Goal: Manage account settings

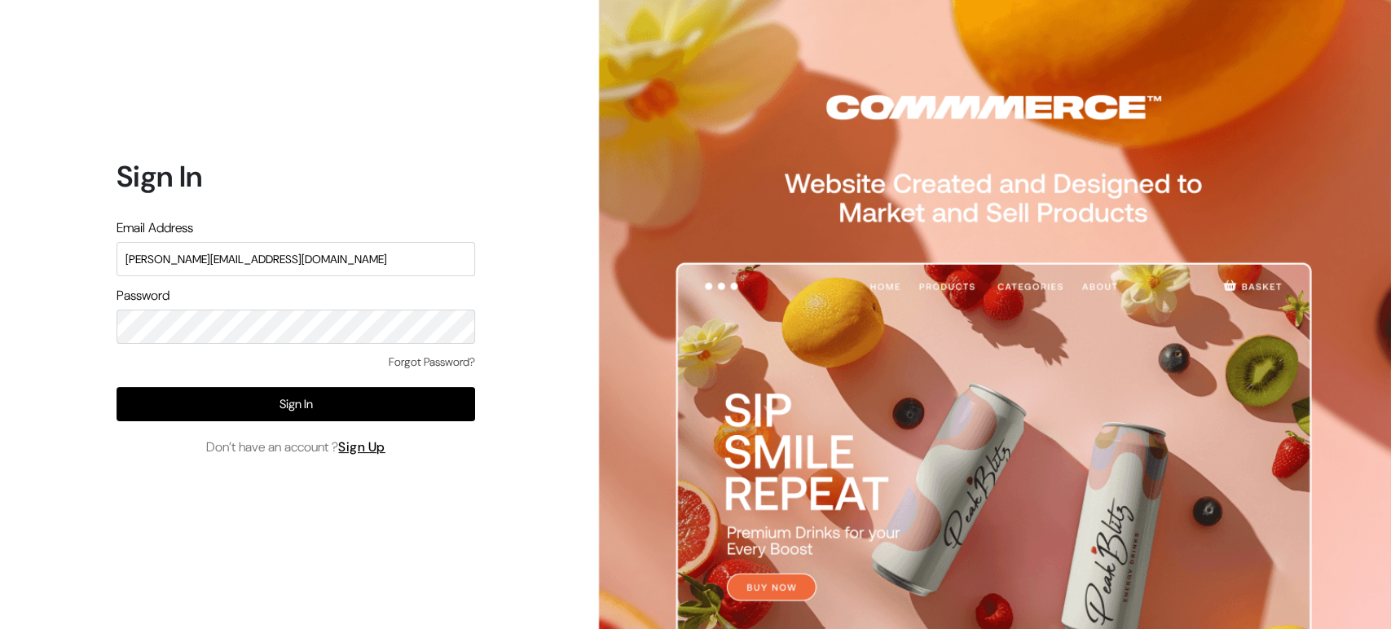
type input "[PERSON_NAME][EMAIL_ADDRESS][DOMAIN_NAME]"
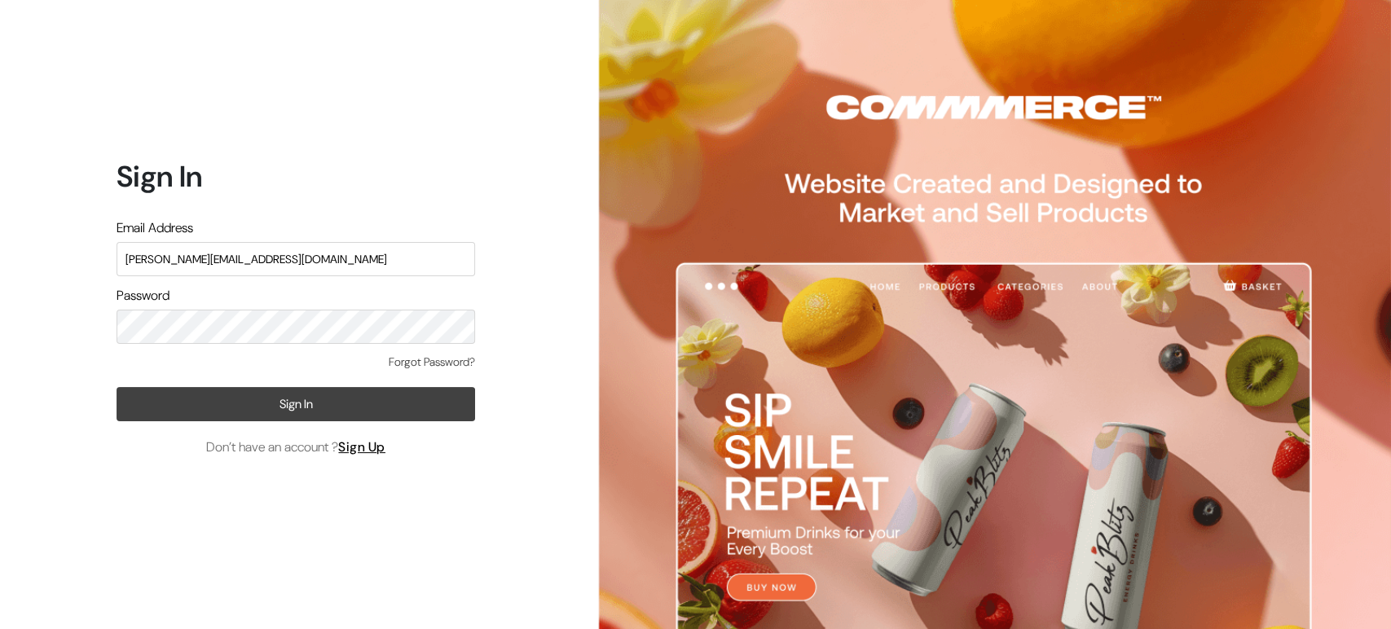
click at [294, 400] on button "Sign In" at bounding box center [295, 404] width 358 height 34
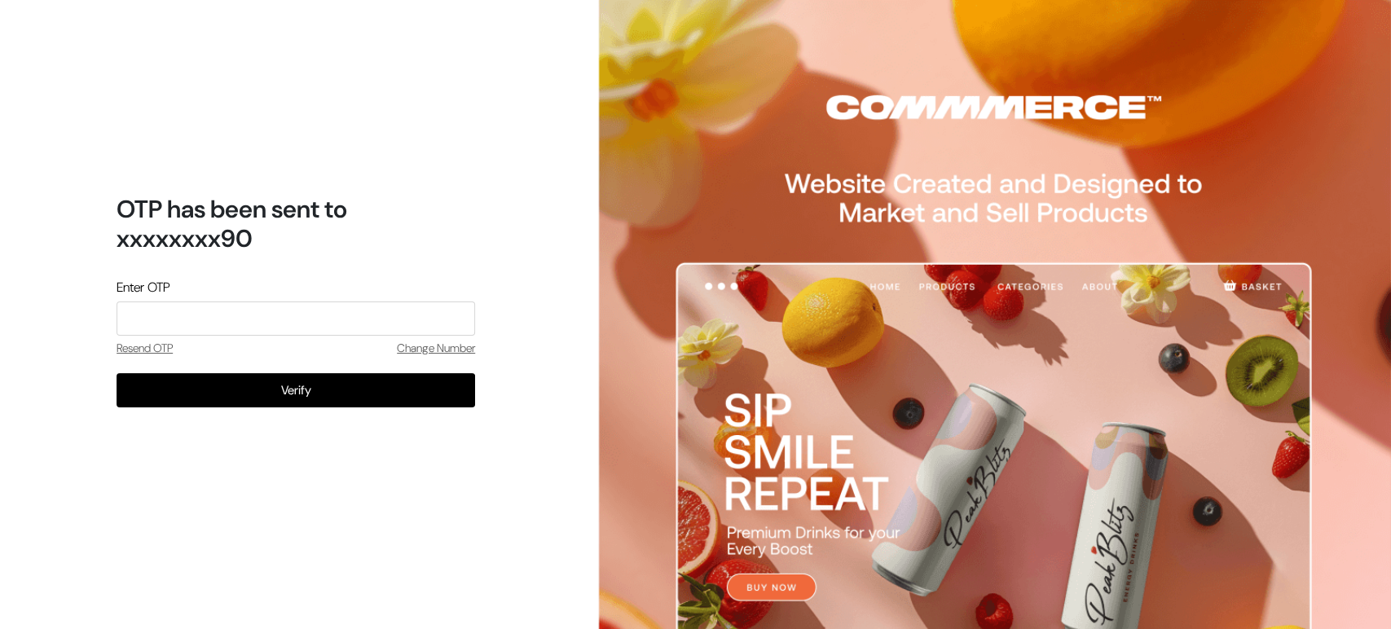
click at [437, 346] on link "Change Number" at bounding box center [436, 348] width 78 height 17
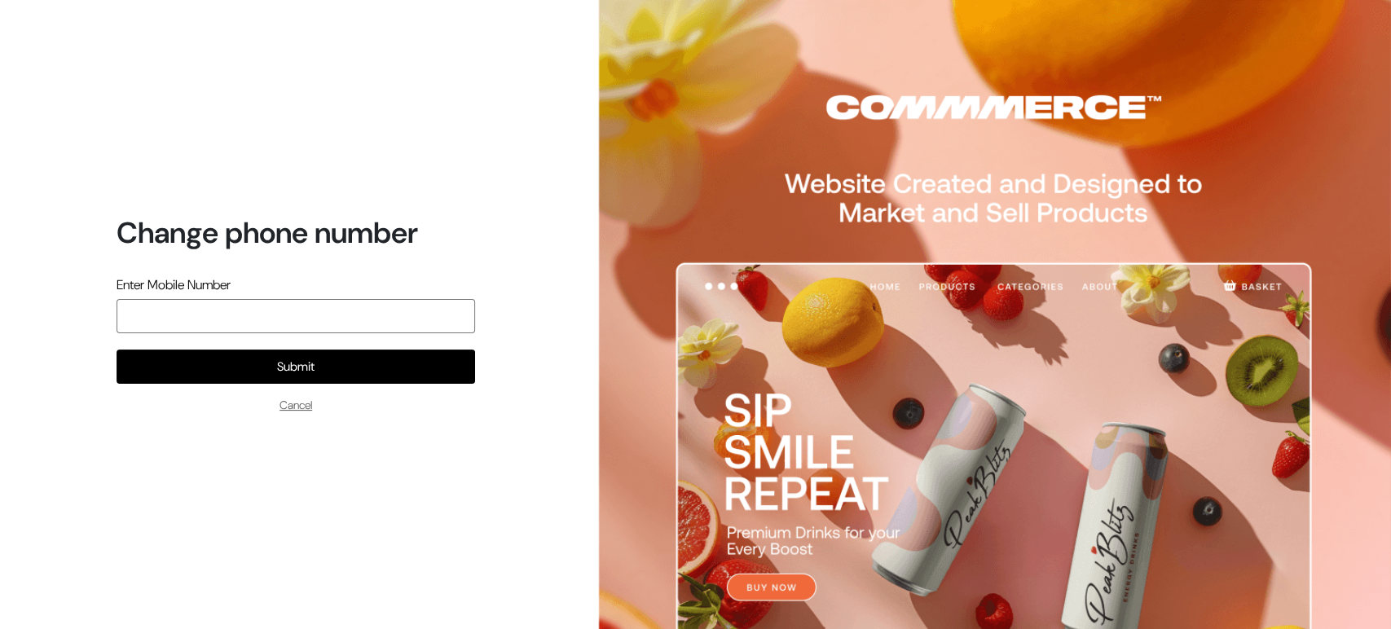
click at [257, 314] on input "text" at bounding box center [295, 316] width 358 height 34
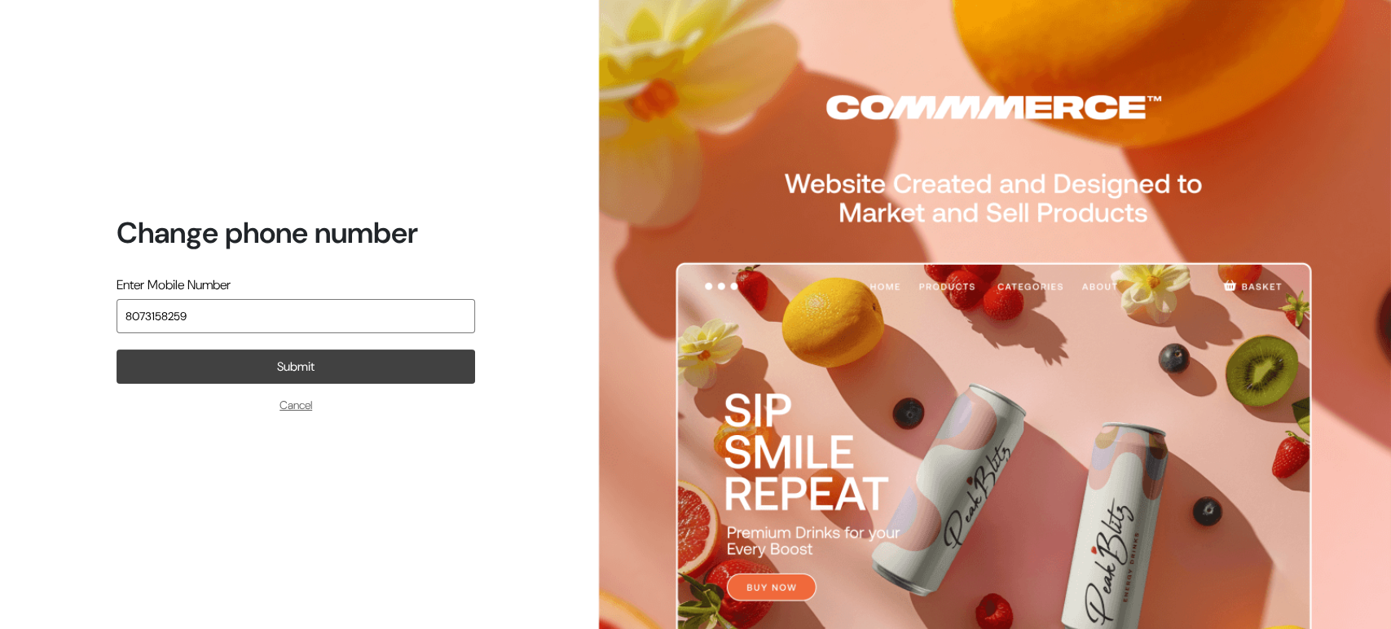
type input "8073158259"
click at [326, 366] on button "Submit" at bounding box center [295, 366] width 358 height 34
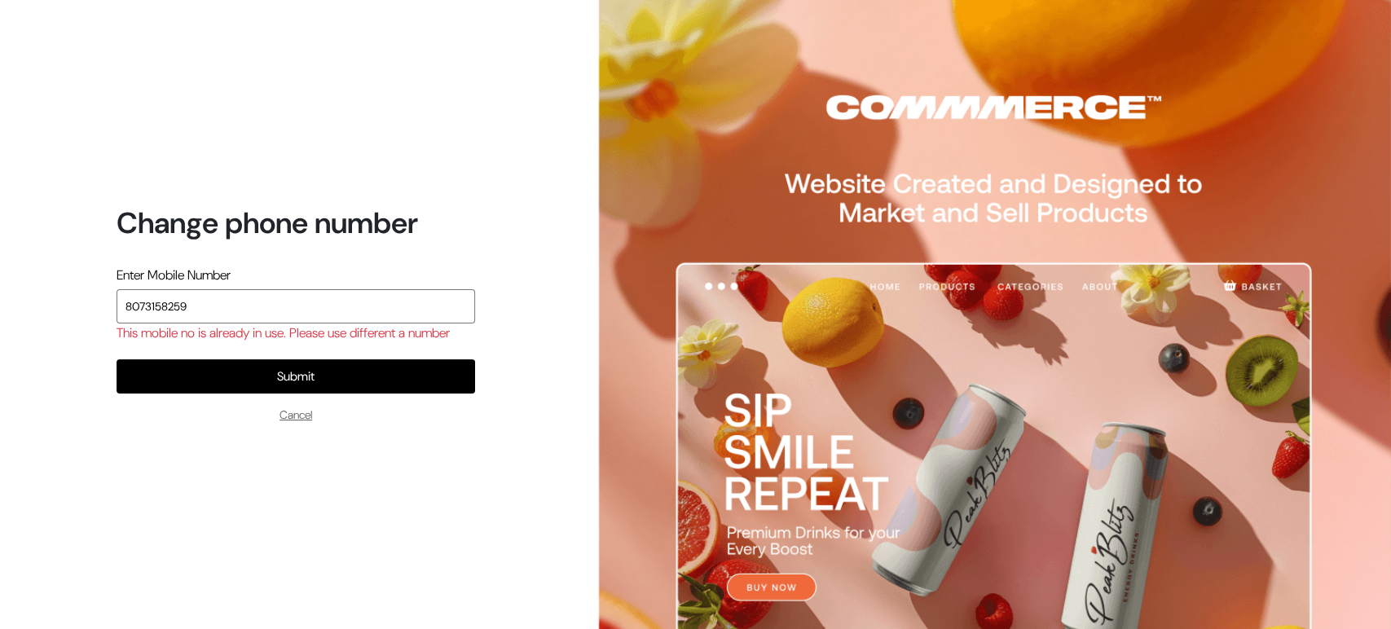
click at [321, 293] on input "8073158259" at bounding box center [295, 306] width 358 height 34
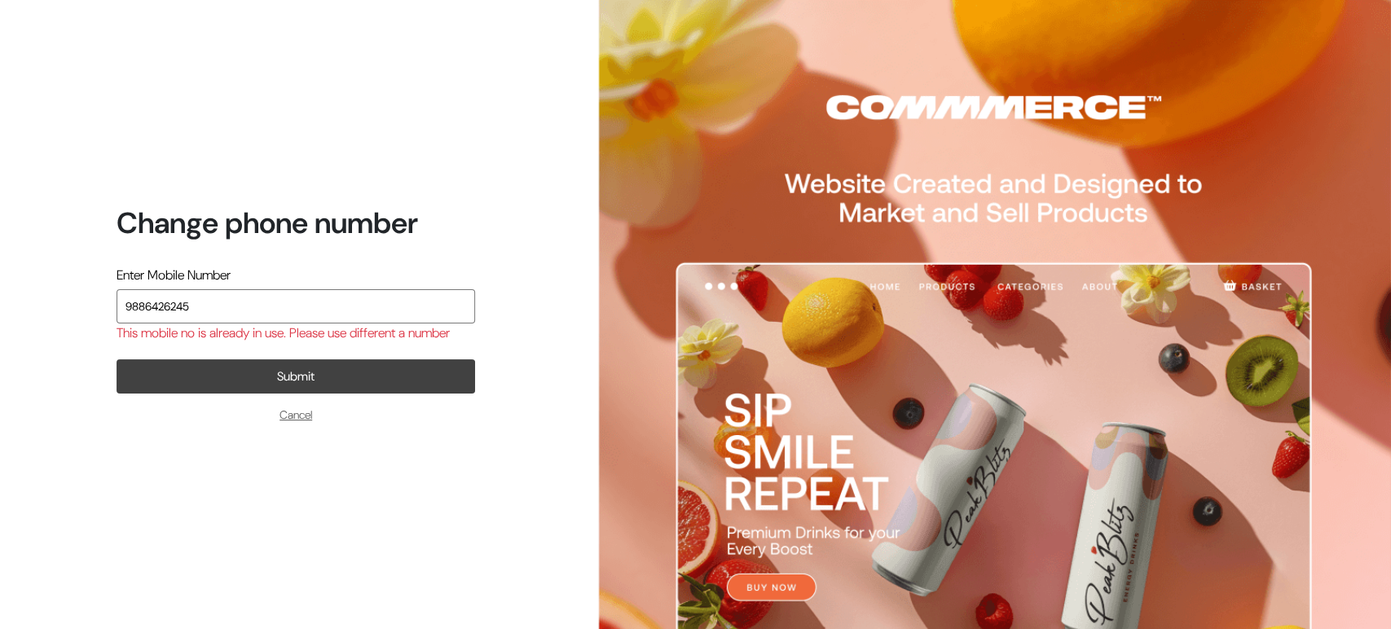
type input "9886426245"
click at [288, 387] on button "Submit" at bounding box center [295, 376] width 358 height 34
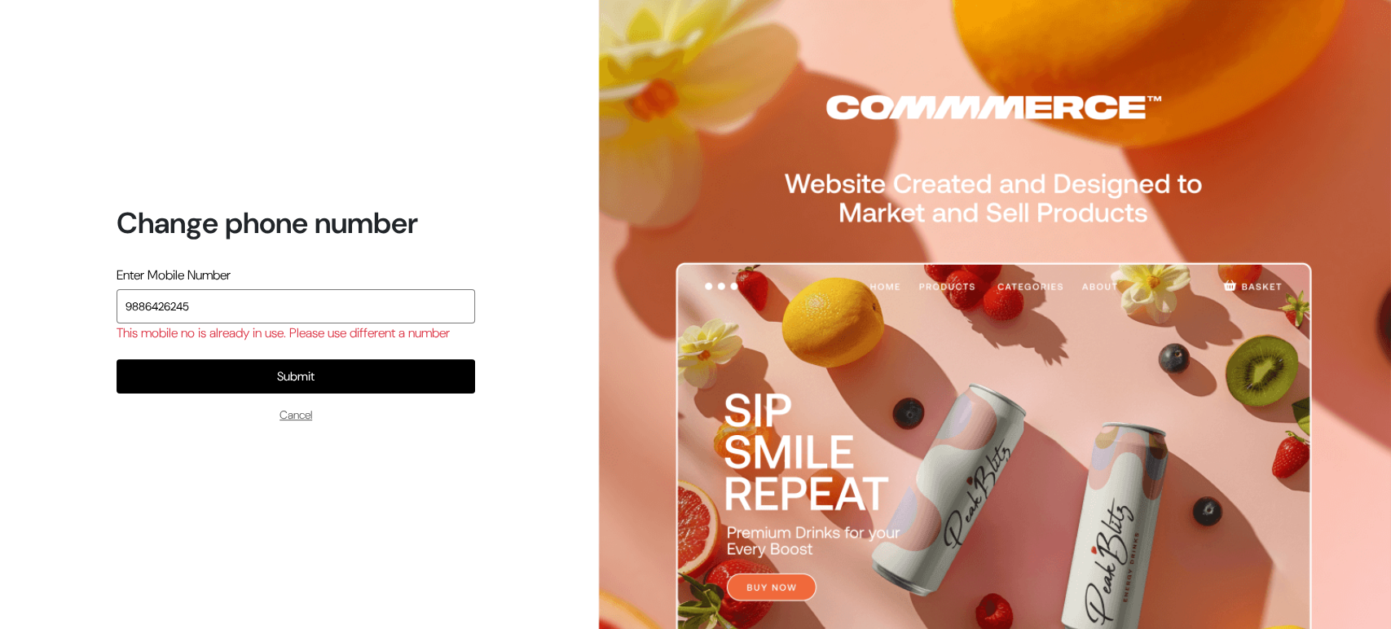
click at [218, 298] on input "9886426245" at bounding box center [295, 306] width 358 height 34
